Goal: Task Accomplishment & Management: Manage account settings

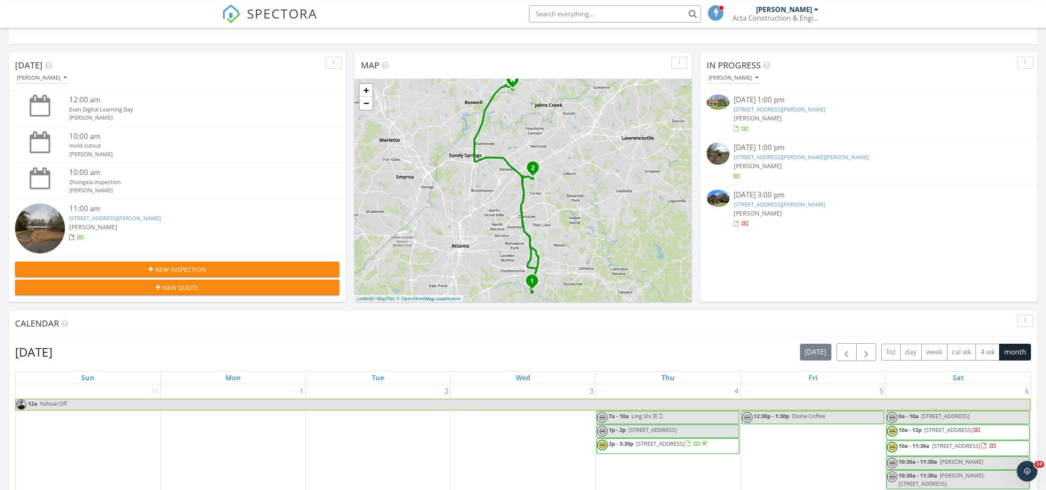
scroll to position [139, 0]
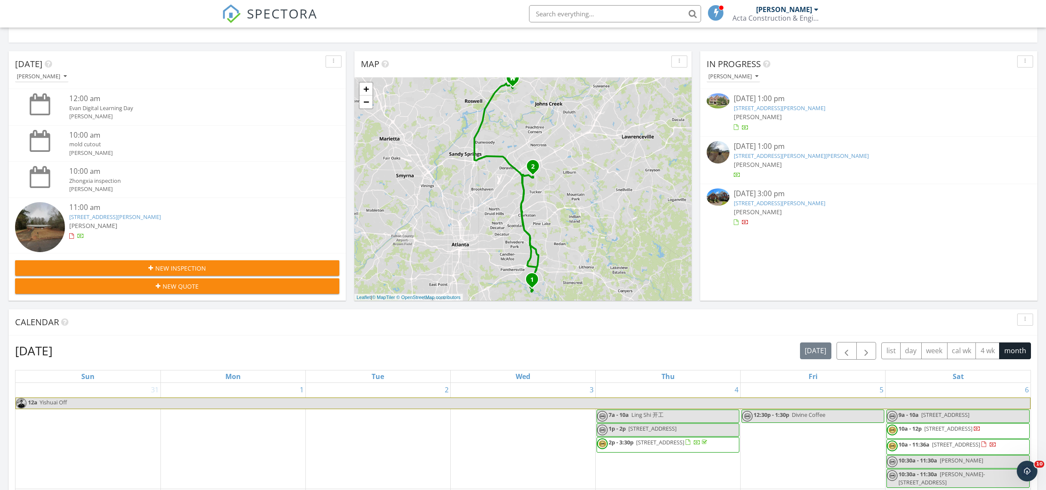
click at [127, 218] on link "3800 Skidmore Dr, Decatur, GA 30034" at bounding box center [115, 217] width 92 height 8
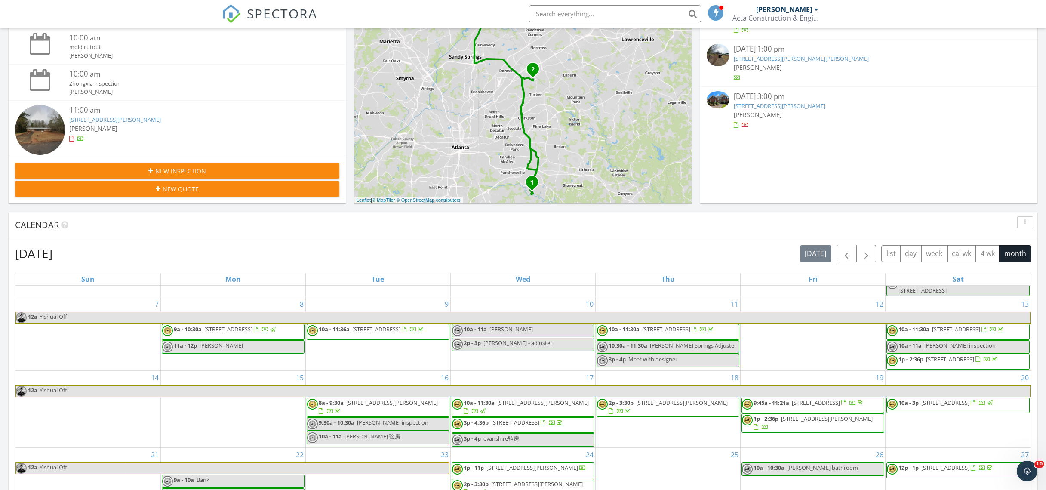
scroll to position [423, 0]
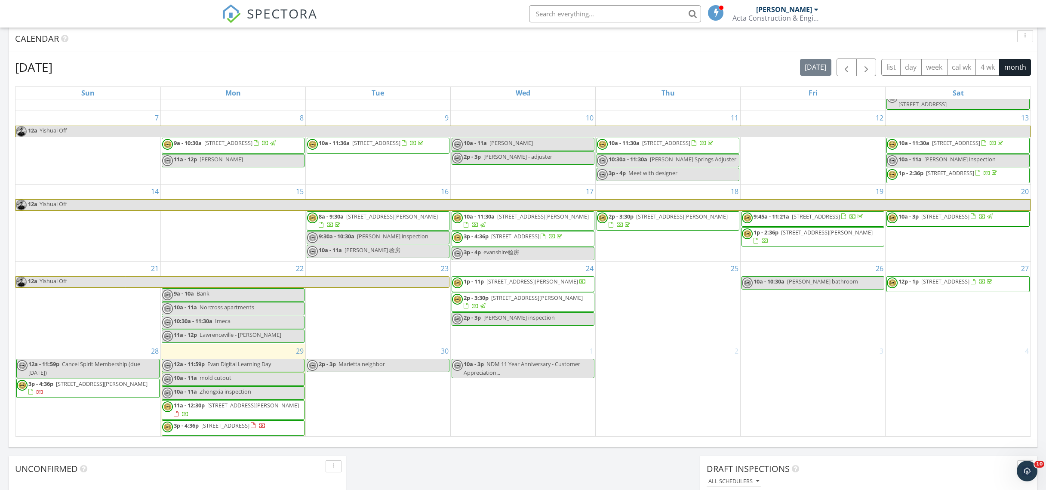
click at [357, 385] on td "30 2p - 3p Marietta neighbor" at bounding box center [377, 390] width 145 height 92
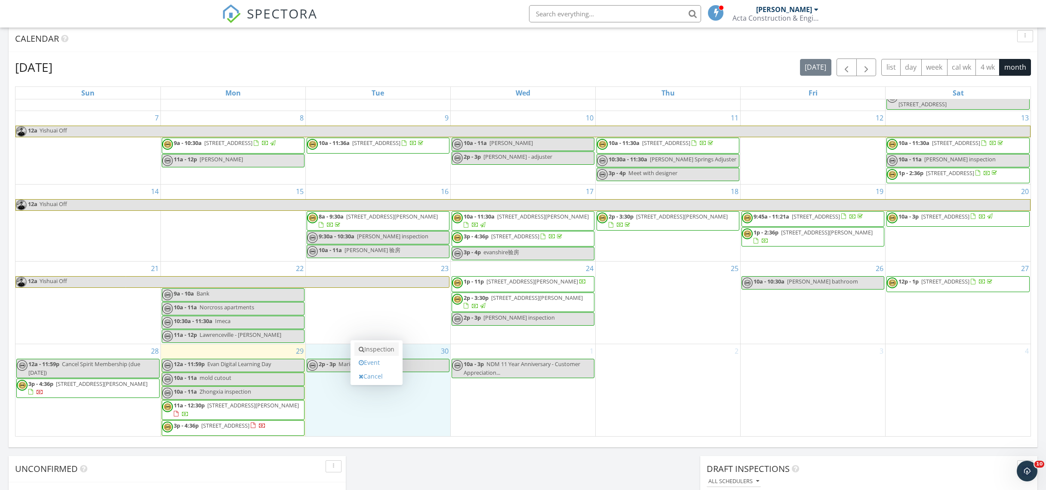
click at [372, 348] on link "Inspection" at bounding box center [376, 349] width 44 height 14
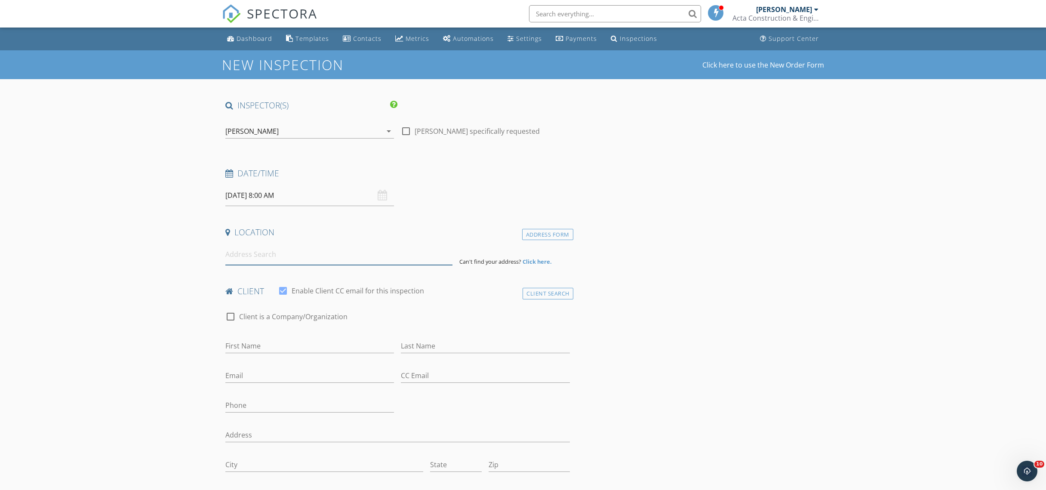
click at [316, 251] on input at bounding box center [338, 254] width 227 height 21
paste input "3525 Parkbrooke Ln, Duluth, GA"
type input "3525 Parkbrooke Ln, Duluth, GA, USA"
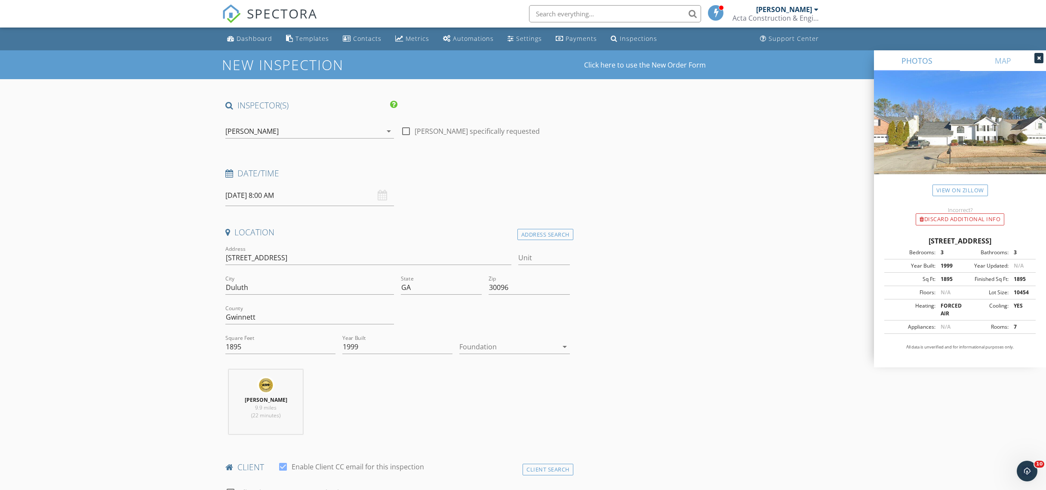
click at [319, 200] on input "09/30/2025 8:00 AM" at bounding box center [309, 195] width 169 height 21
type input "12"
type input "09/30/2025 12:00 AM"
click at [305, 346] on input "00" at bounding box center [307, 342] width 53 height 17
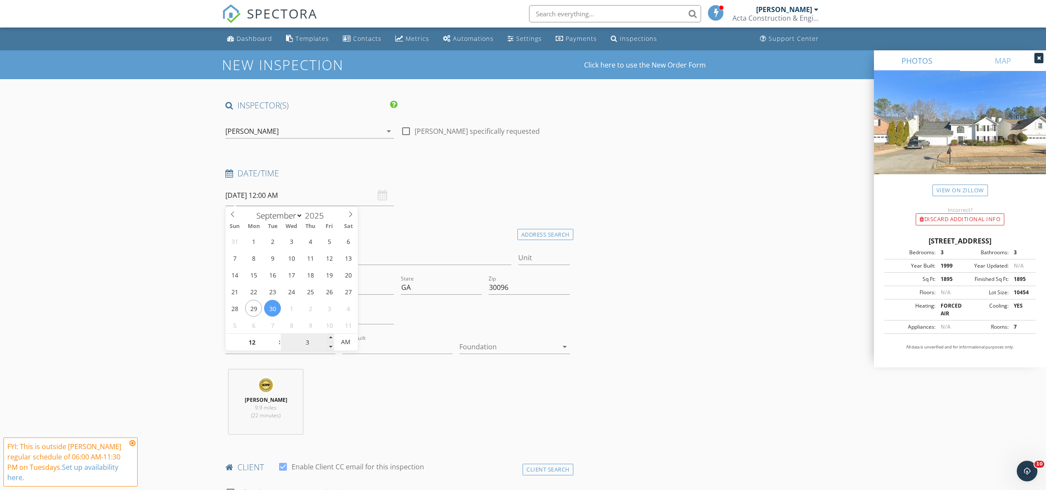
type input "30"
type input "09/30/2025 12:30 PM"
click at [348, 341] on span "AM" at bounding box center [346, 341] width 24 height 17
click at [440, 176] on h4 "Date/Time" at bounding box center [397, 173] width 345 height 11
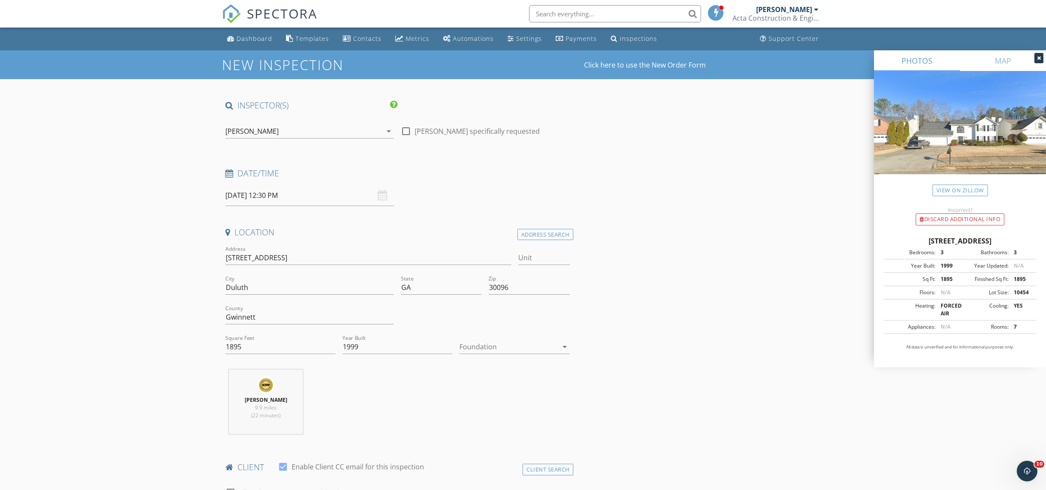
click at [496, 350] on div at bounding box center [508, 347] width 98 height 14
click at [504, 389] on div "Slab" at bounding box center [514, 391] width 96 height 10
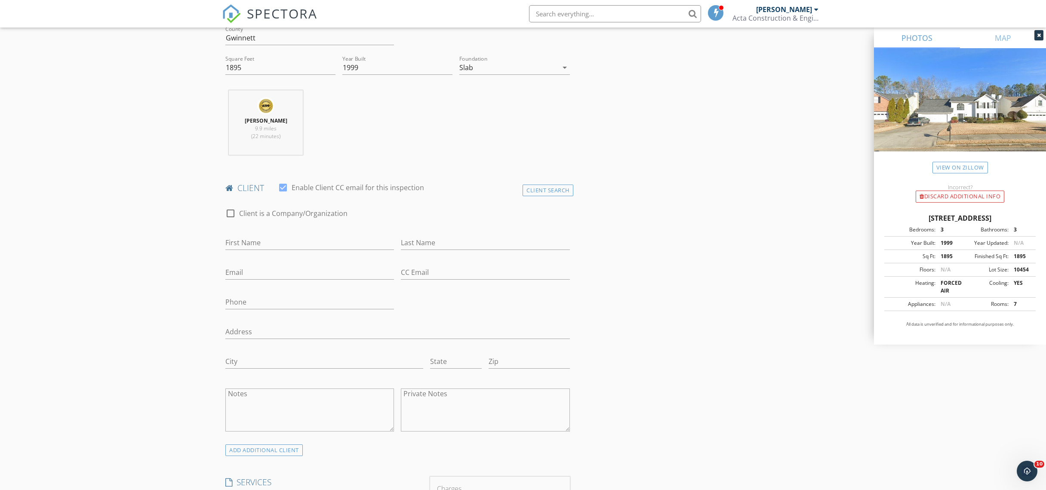
click at [291, 252] on div "First Name" at bounding box center [309, 247] width 169 height 23
click at [293, 242] on input "First Name" at bounding box center [309, 243] width 169 height 14
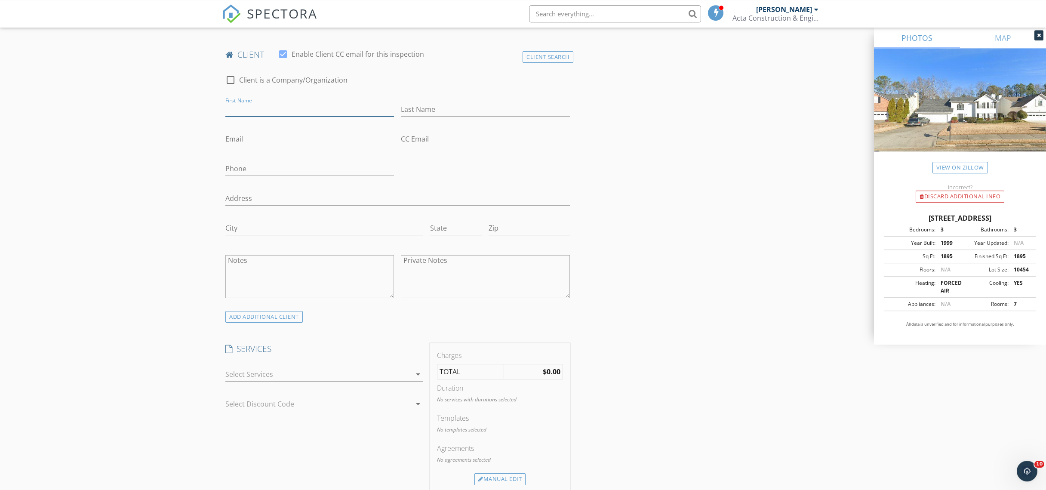
scroll to position [512, 0]
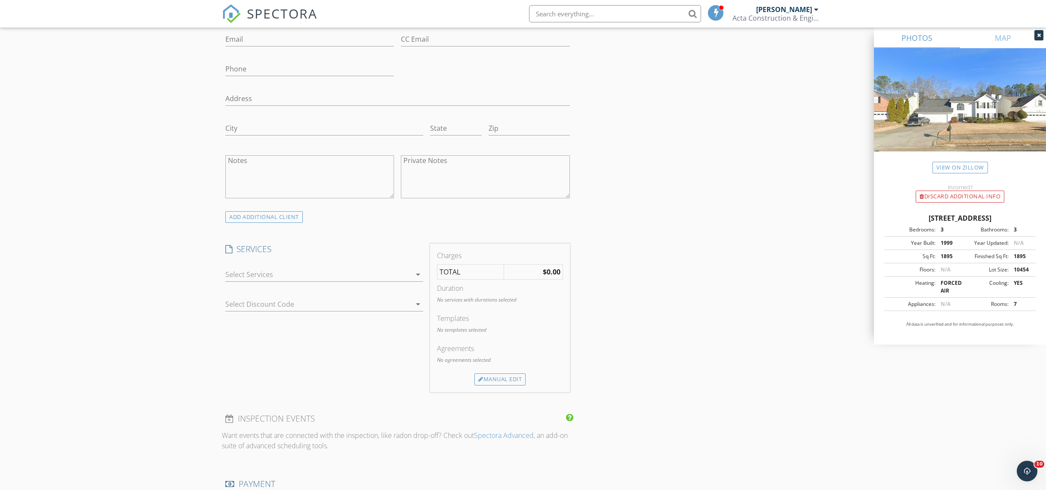
click at [336, 271] on div at bounding box center [318, 275] width 186 height 14
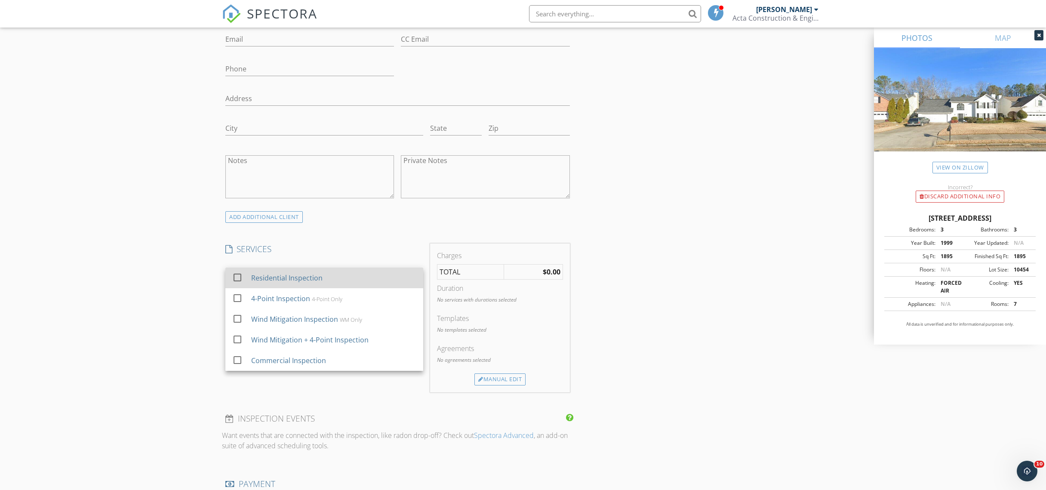
click at [315, 275] on div "Residential Inspection" at bounding box center [286, 278] width 71 height 10
click at [536, 228] on div "INSPECTOR(S) check_box Michael Cui PRIMARY check_box_outline_blank Yishuai (Sea…" at bounding box center [397, 277] width 351 height 1381
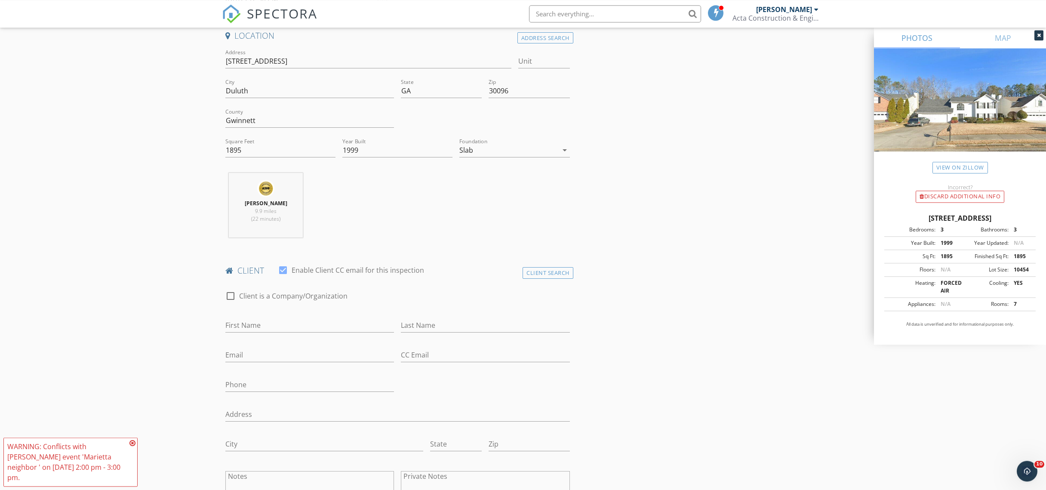
scroll to position [139, 0]
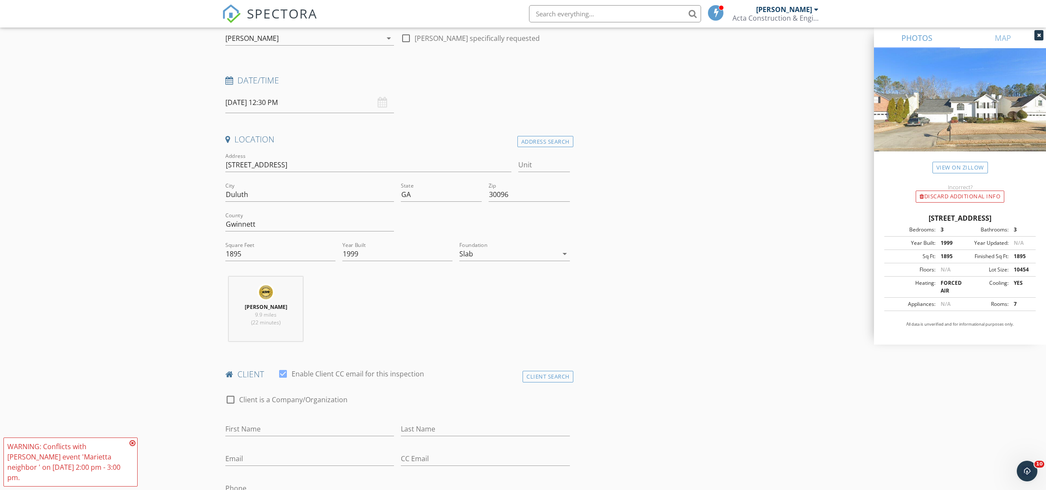
scroll to position [605, 0]
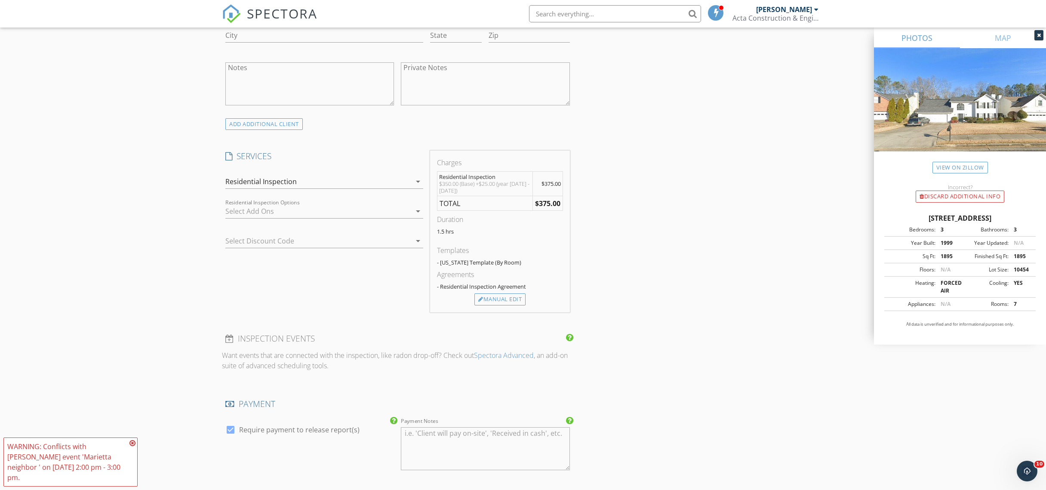
click at [500, 290] on div "- Residential Inspection Agreement" at bounding box center [500, 286] width 126 height 7
click at [504, 294] on div "Manual Edit" at bounding box center [500, 299] width 51 height 12
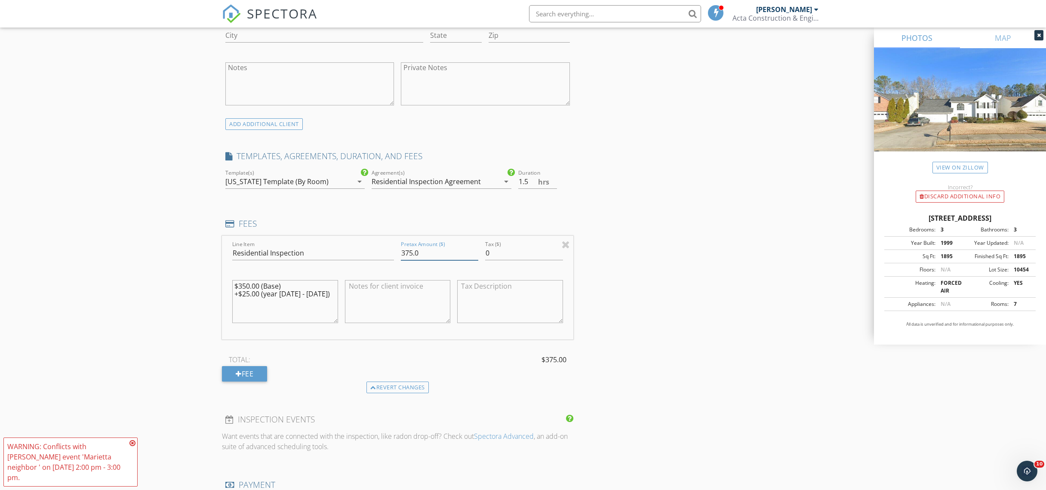
drag, startPoint x: 436, startPoint y: 251, endPoint x: 280, endPoint y: 253, distance: 155.7
click at [401, 254] on input "375.0" at bounding box center [439, 253] width 77 height 14
type input "400"
click at [648, 247] on div "INSPECTOR(S) check_box Michael Cui PRIMARY check_box_outline_blank Yishuai (Sea…" at bounding box center [523, 258] width 602 height 1526
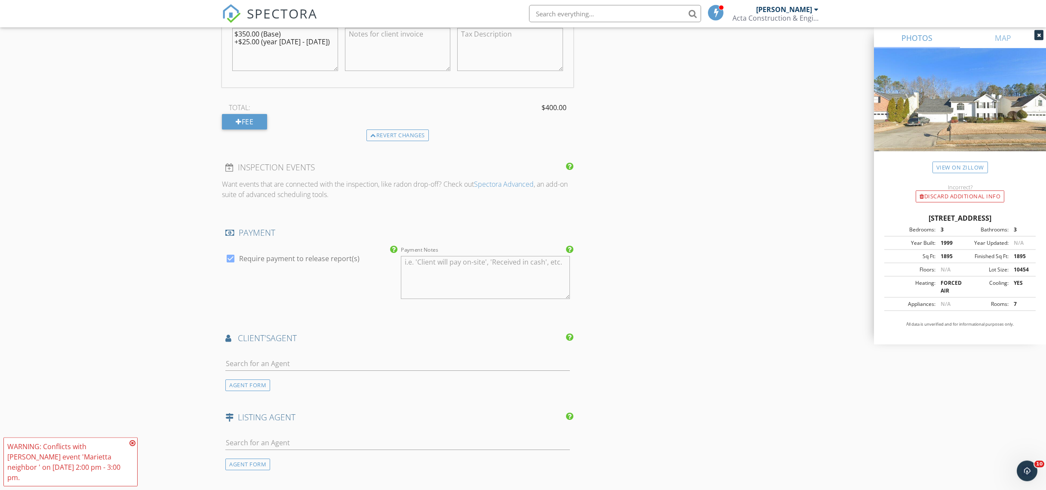
scroll to position [978, 0]
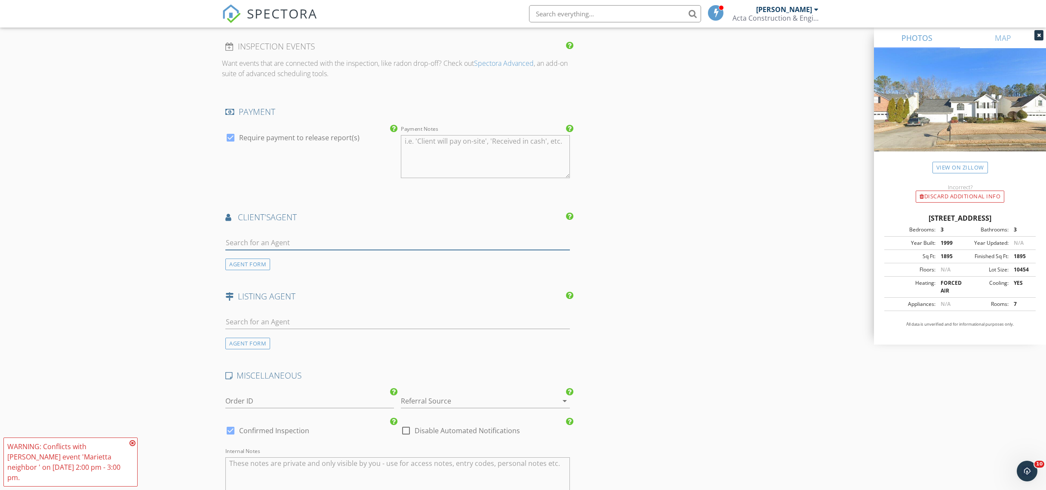
click at [413, 244] on input "text" at bounding box center [397, 243] width 345 height 14
type input "junqing"
click at [321, 260] on li "Junqing Lu" at bounding box center [398, 262] width 344 height 24
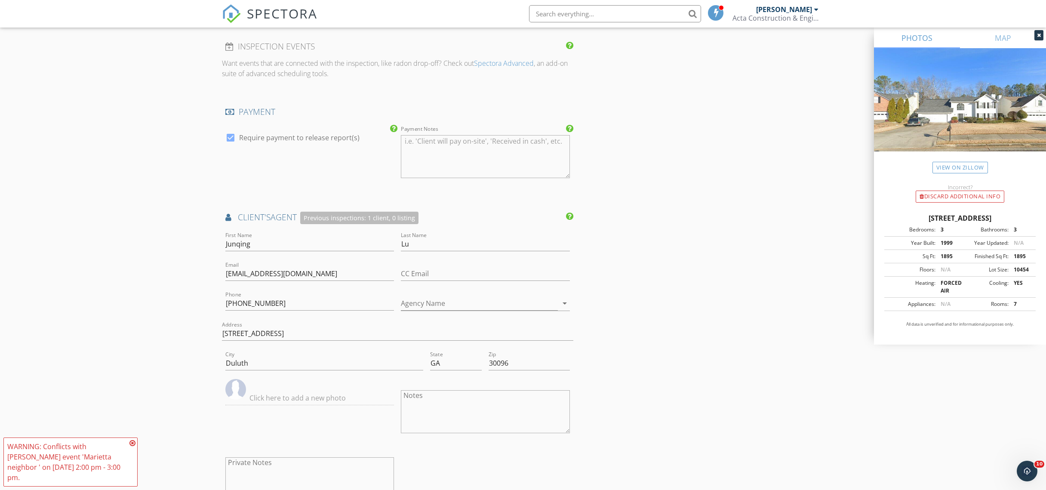
click at [665, 239] on div "INSPECTOR(S) check_box Michael Cui PRIMARY check_box_outline_blank Yishuai (Sea…" at bounding box center [523, 12] width 602 height 1781
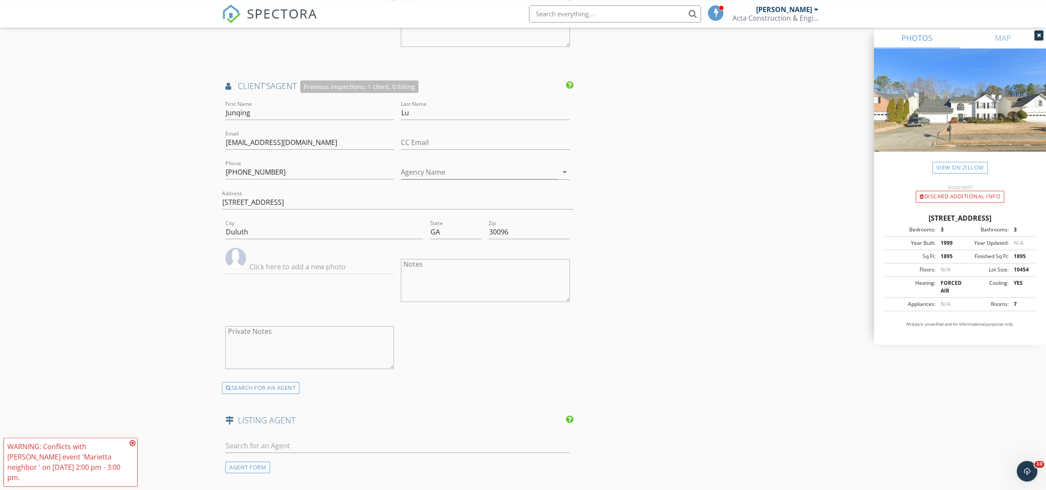
scroll to position [1411, 0]
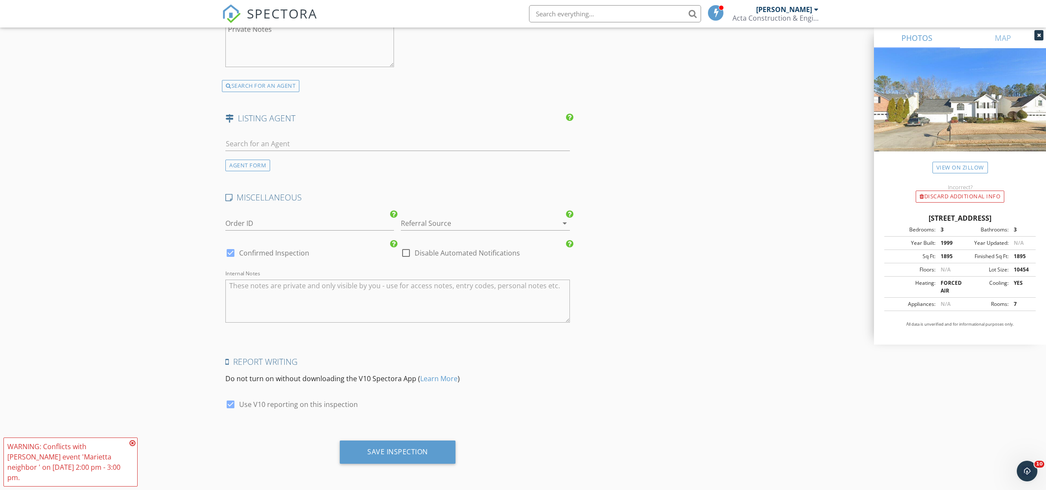
click at [466, 256] on label "Disable Automated Notifications" at bounding box center [467, 253] width 105 height 9
checkbox input "true"
click at [428, 451] on div "Save Inspection" at bounding box center [397, 451] width 61 height 9
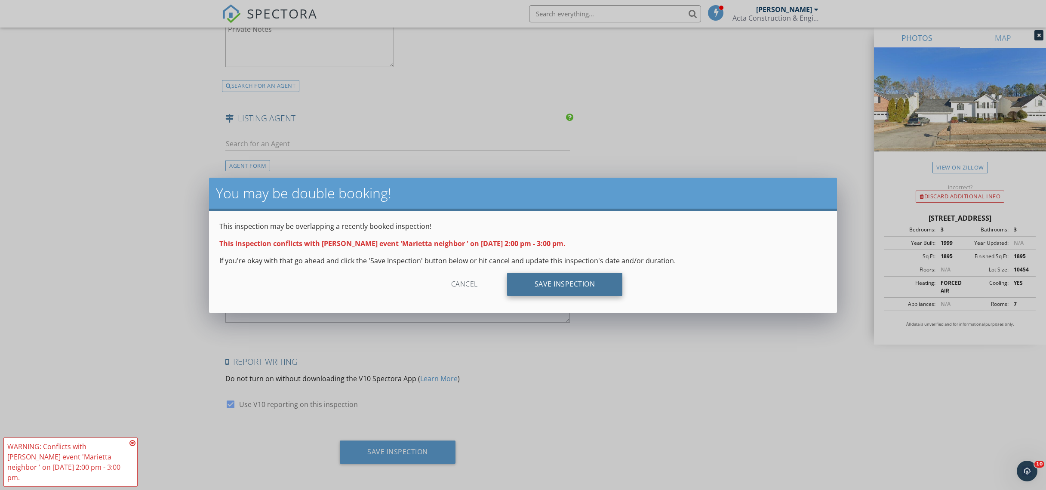
click at [589, 291] on div "Save Inspection" at bounding box center [565, 284] width 116 height 23
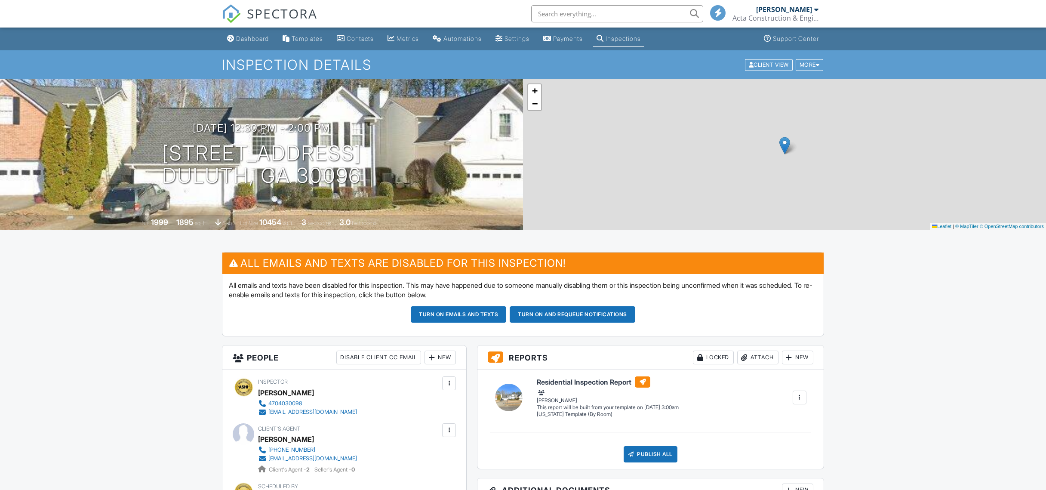
click at [453, 7] on div "SPECTORA [PERSON_NAME] Acta Construction & Engineering, LLC Role: Inspector Cha…" at bounding box center [523, 14] width 602 height 28
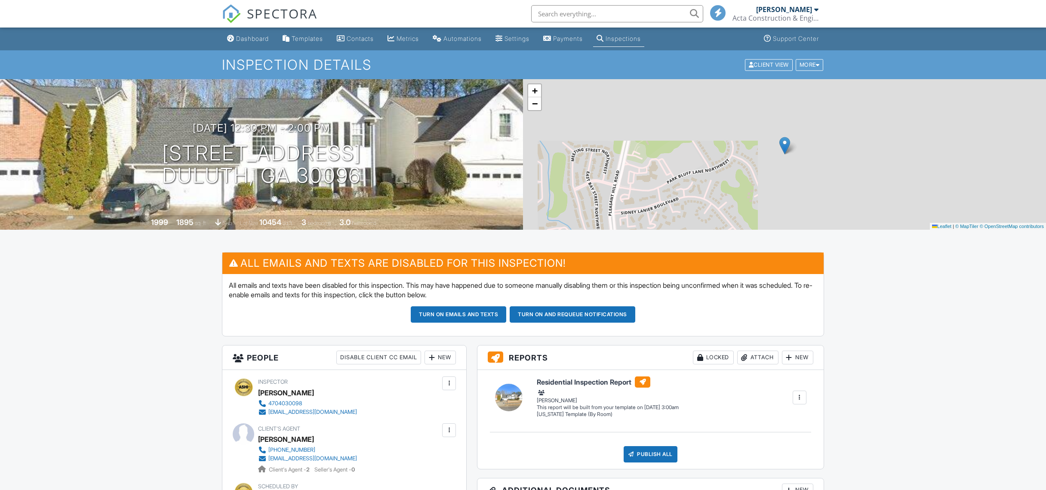
click at [276, 12] on span "SPECTORA" at bounding box center [282, 13] width 71 height 18
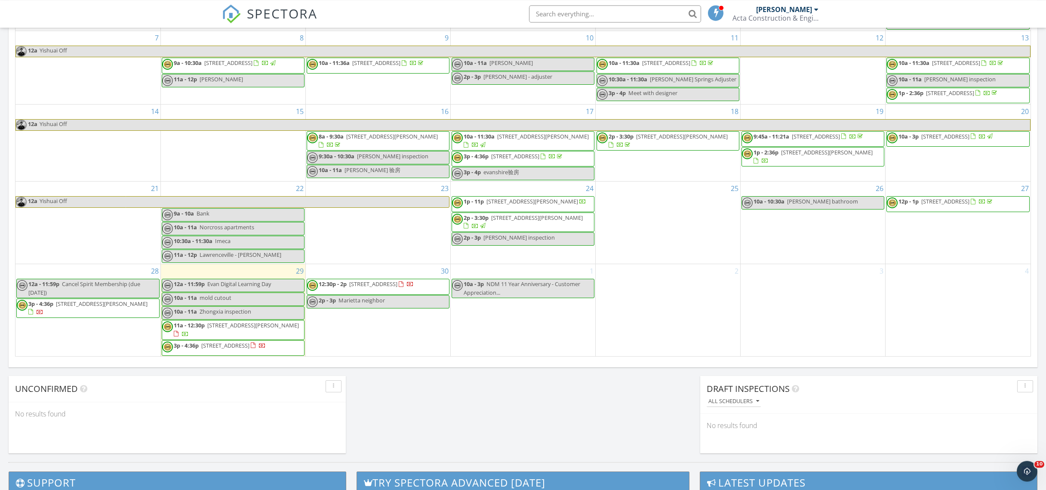
scroll to position [512, 0]
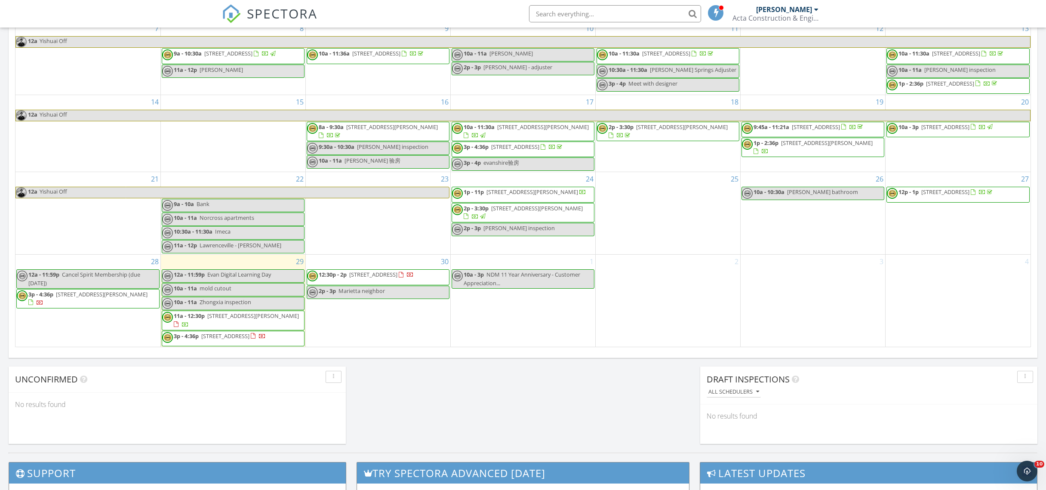
click at [85, 294] on span "3p - 4:36p [STREET_ADDRESS][PERSON_NAME]" at bounding box center [88, 298] width 142 height 17
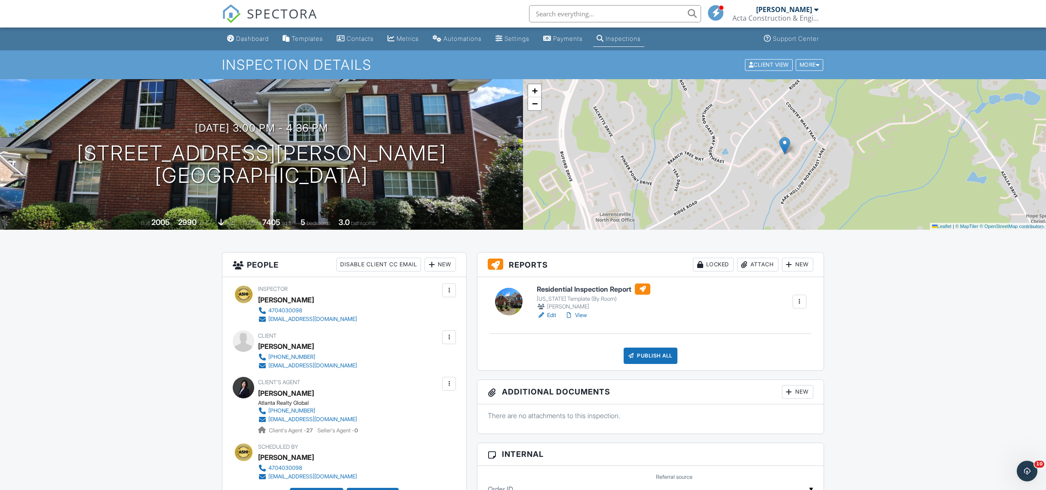
click at [236, 11] on img at bounding box center [231, 13] width 19 height 19
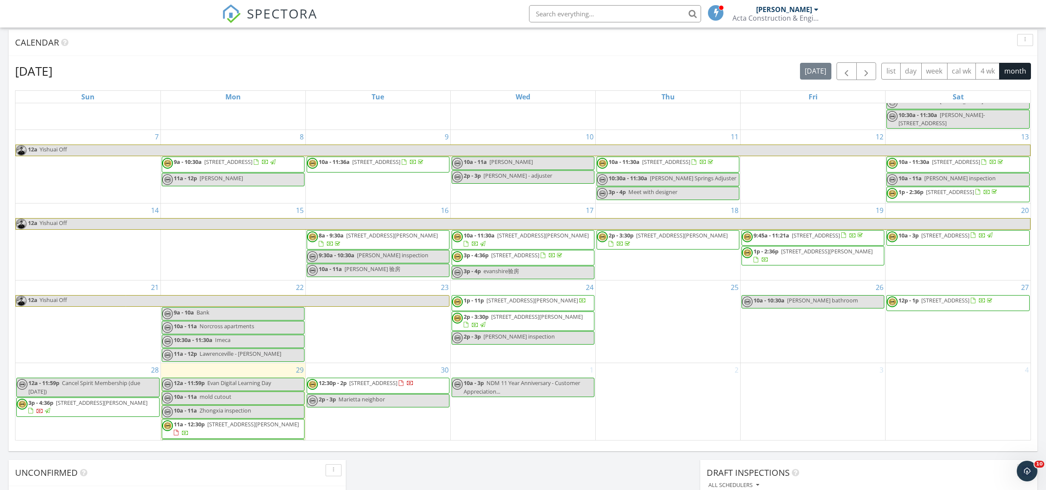
scroll to position [110, 0]
